Goal: Information Seeking & Learning: Learn about a topic

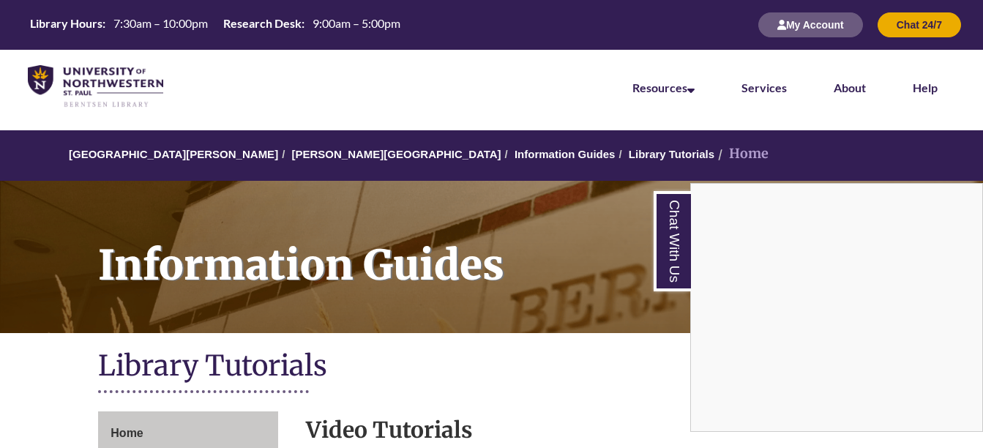
scroll to position [312, 0]
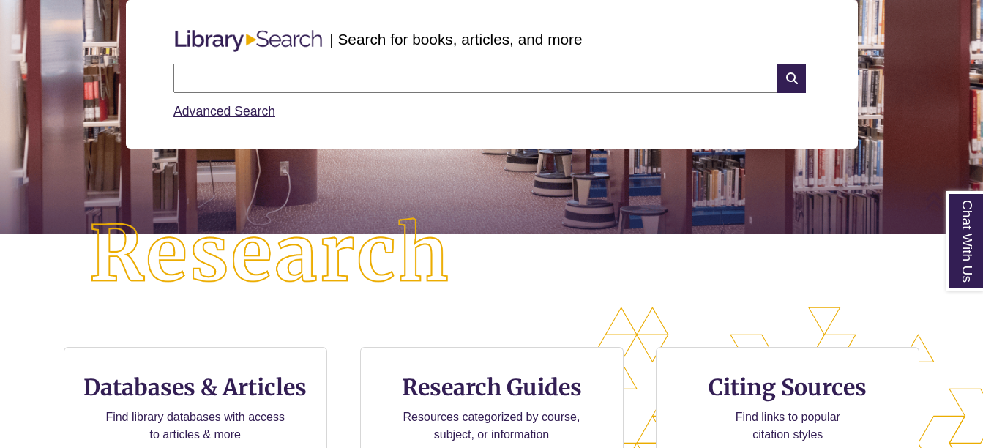
scroll to position [191, 0]
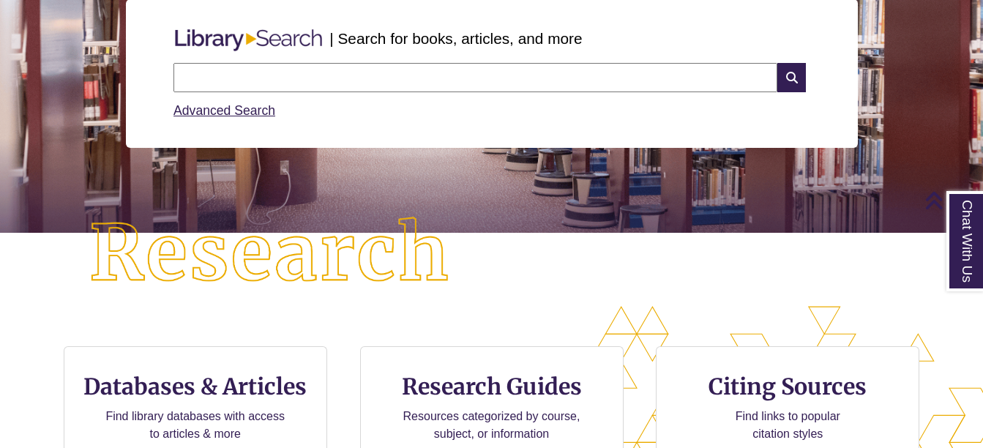
click at [343, 73] on input "text" at bounding box center [475, 77] width 604 height 29
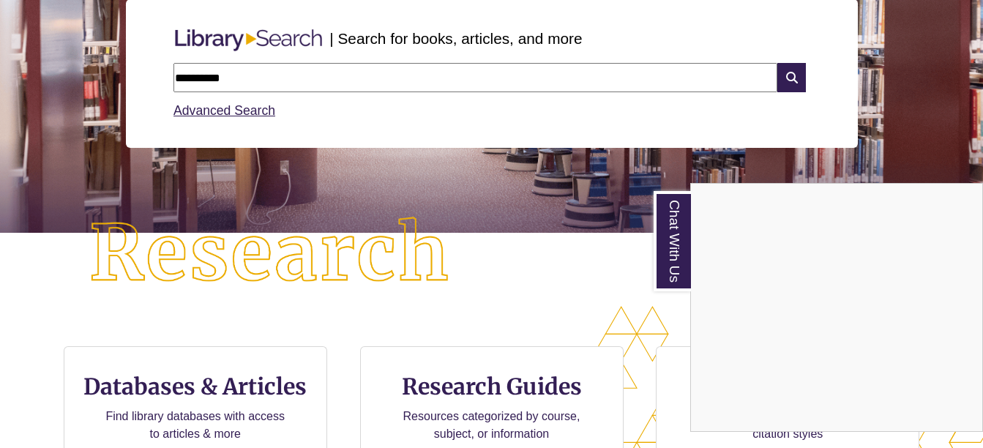
type input "**********"
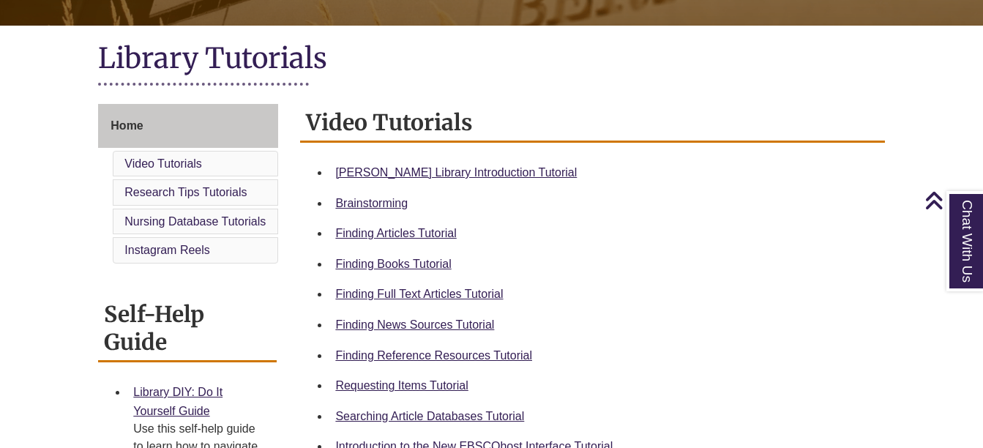
scroll to position [308, 0]
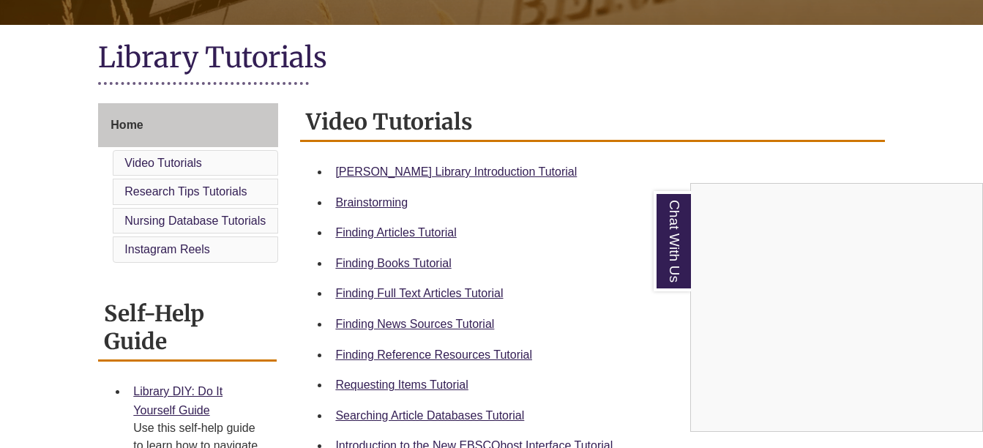
click at [420, 387] on div "Chat With Us" at bounding box center [491, 224] width 983 height 448
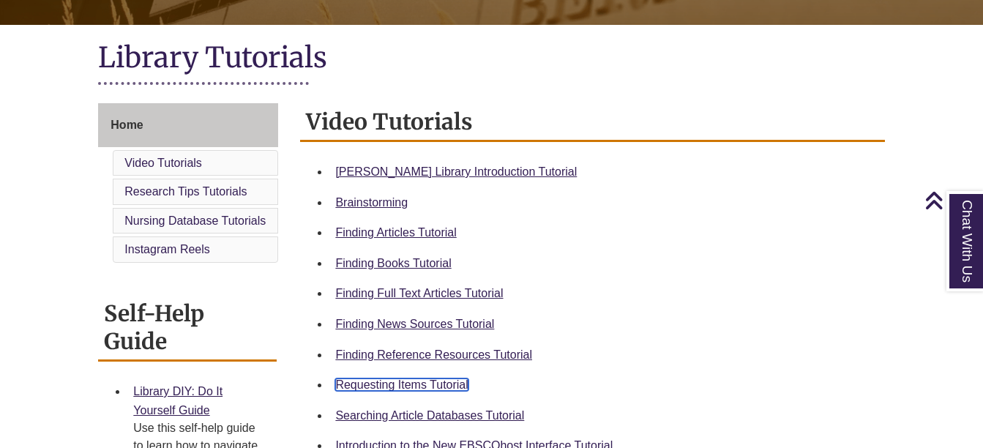
click at [449, 384] on link "Requesting Items Tutorial" at bounding box center [401, 384] width 132 height 12
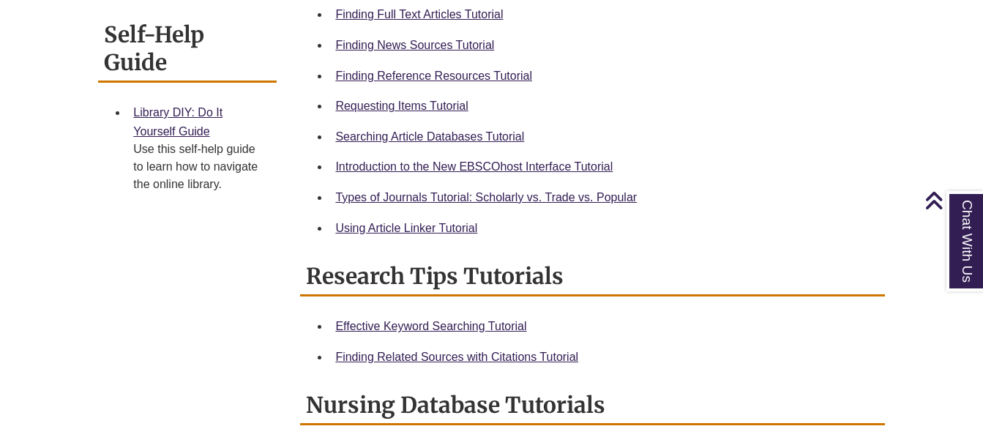
scroll to position [588, 0]
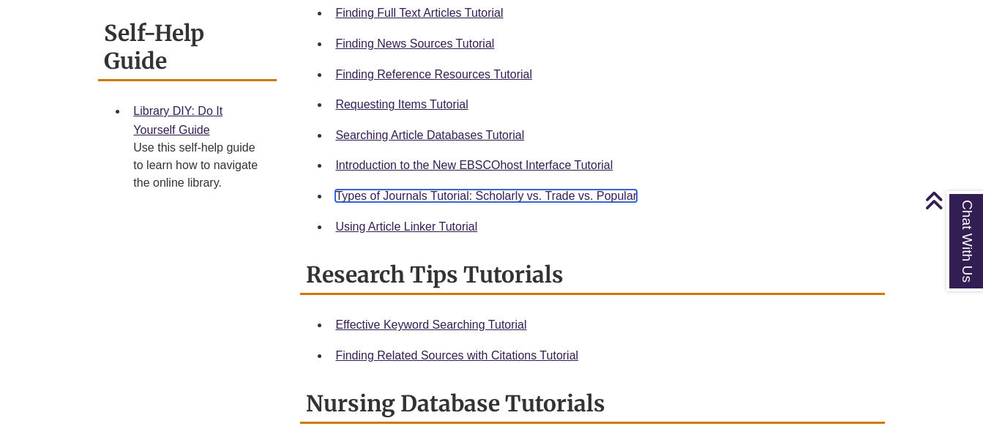
click at [490, 194] on link "Types of Journals Tutorial: Scholarly vs. Trade vs. Popular" at bounding box center [486, 196] width 302 height 12
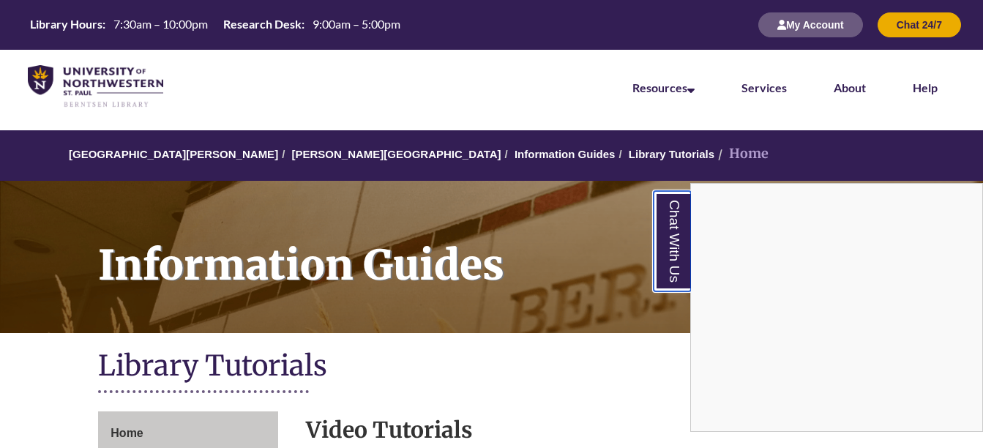
click at [674, 239] on link "Chat With Us" at bounding box center [672, 241] width 37 height 100
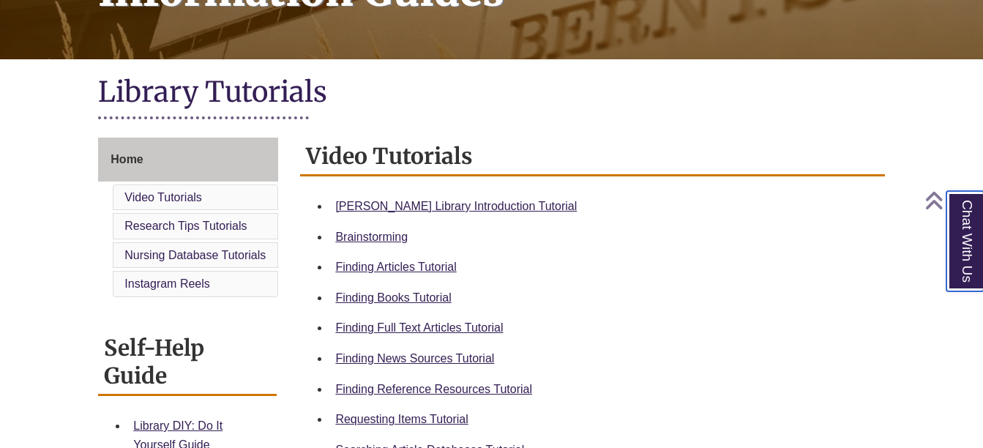
scroll to position [274, 0]
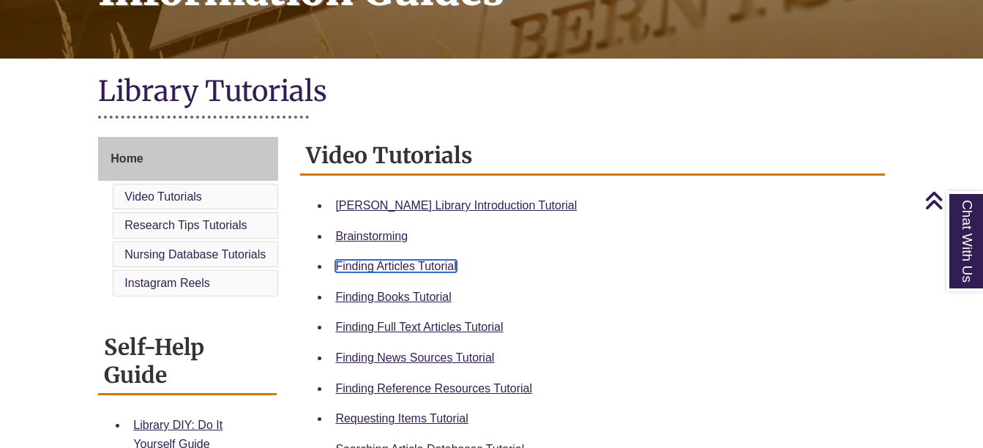
click at [425, 263] on link "Finding Articles Tutorial" at bounding box center [395, 266] width 121 height 12
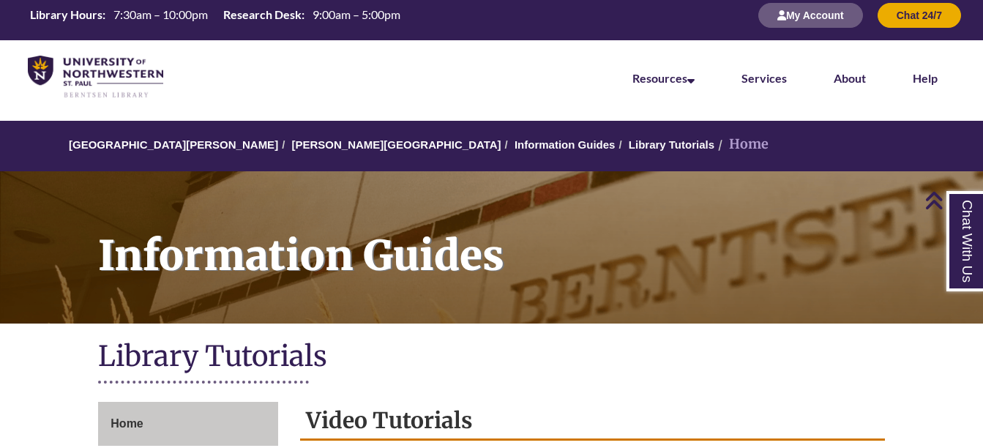
scroll to position [0, 0]
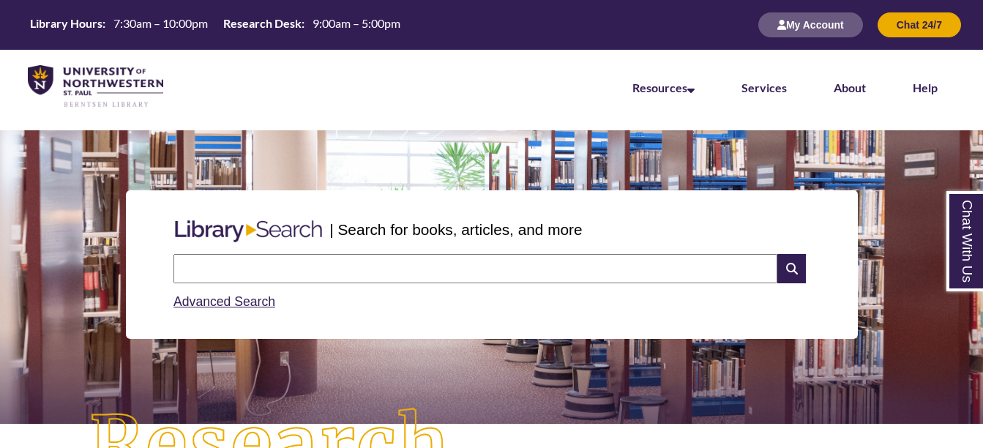
click at [410, 269] on input "text" at bounding box center [475, 268] width 604 height 29
click at [410, 269] on input "**********" at bounding box center [475, 268] width 604 height 29
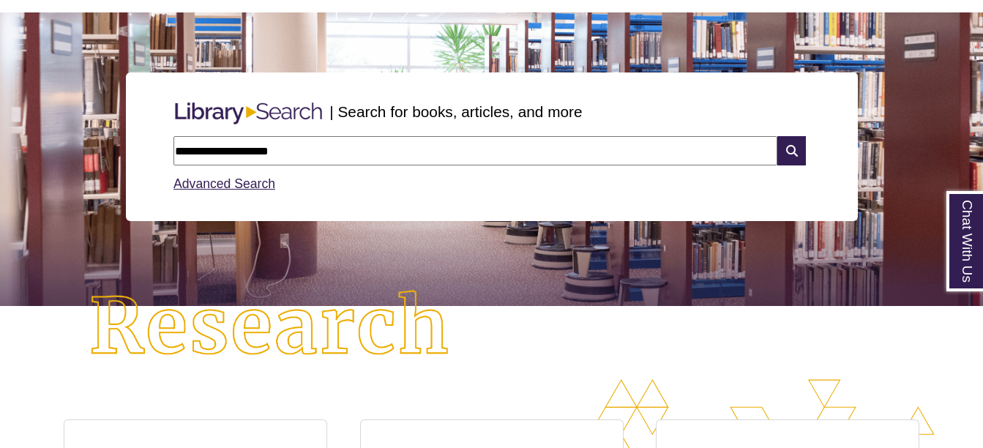
scroll to position [119, 0]
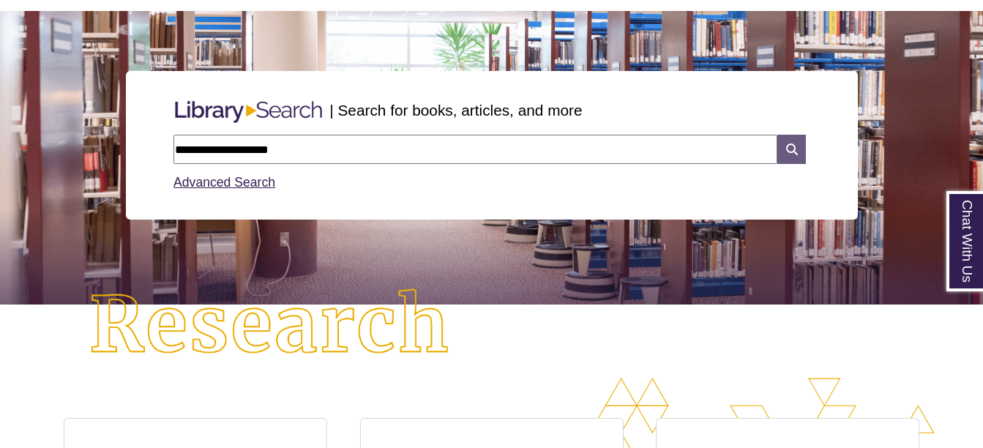
type input "**********"
click at [782, 152] on icon at bounding box center [791, 149] width 28 height 29
